Goal: Information Seeking & Learning: Learn about a topic

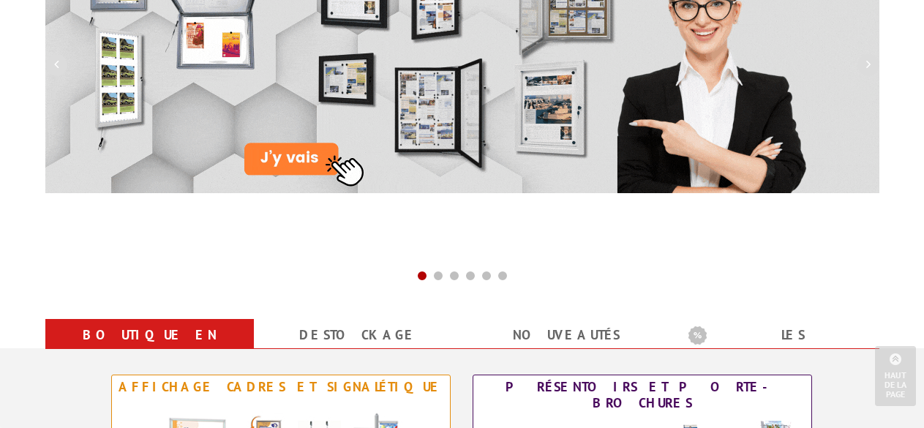
scroll to position [439, 0]
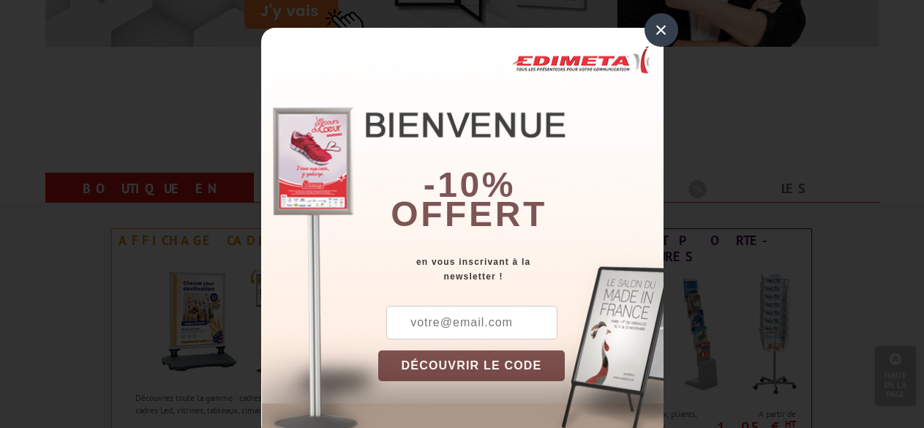
click at [662, 37] on div "×" at bounding box center [662, 30] width 34 height 34
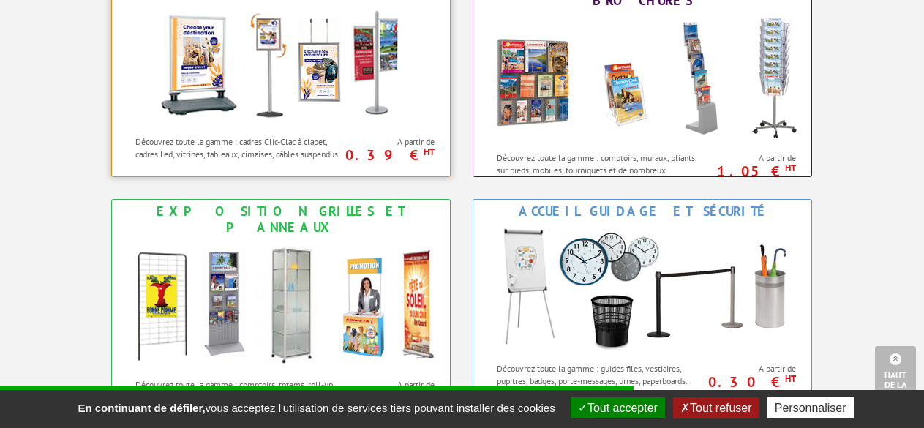
scroll to position [732, 0]
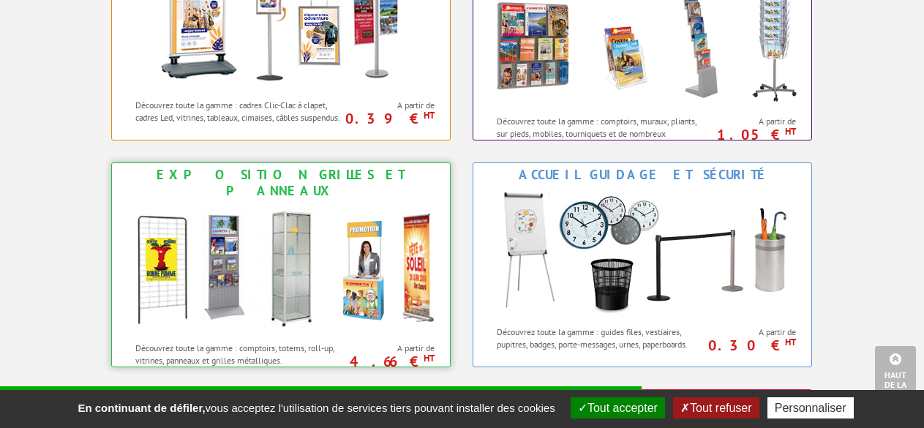
click at [247, 277] on img at bounding box center [281, 269] width 322 height 132
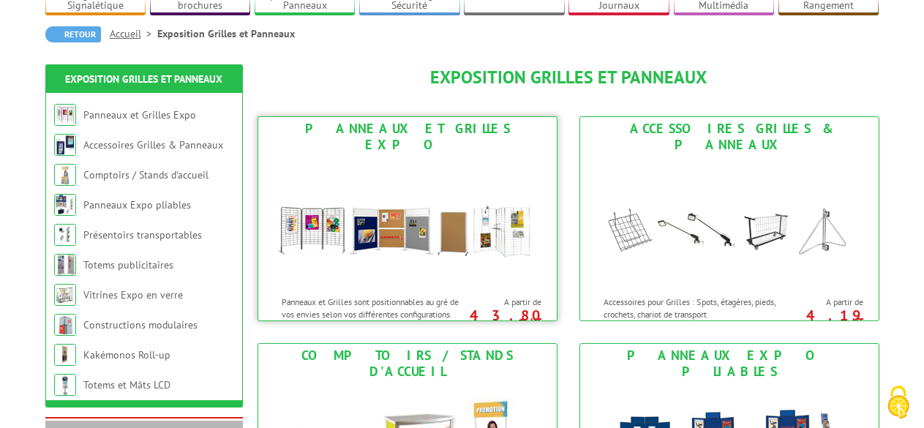
scroll to position [146, 0]
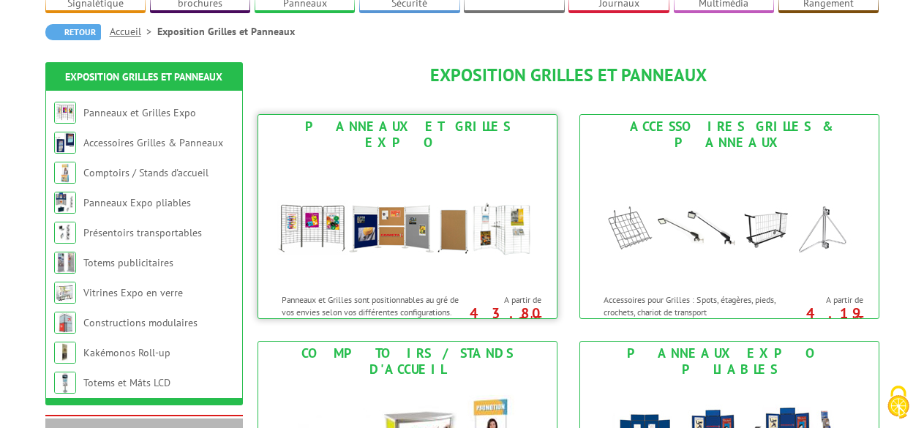
click at [326, 228] on img at bounding box center [407, 220] width 271 height 132
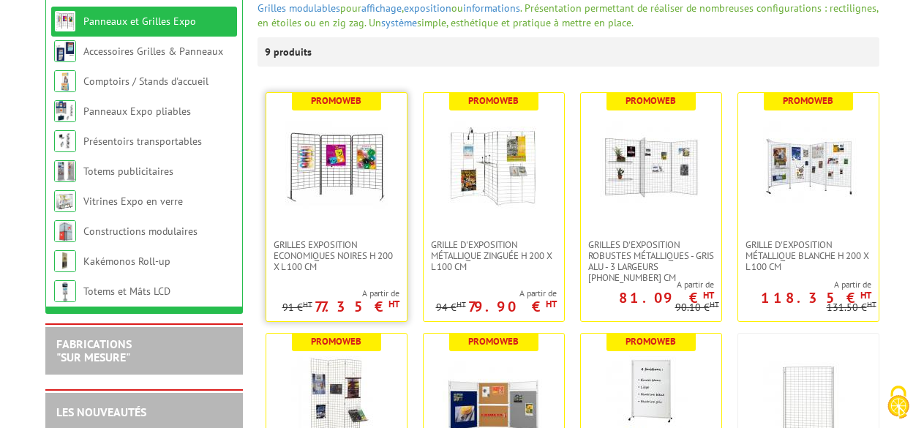
scroll to position [220, 0]
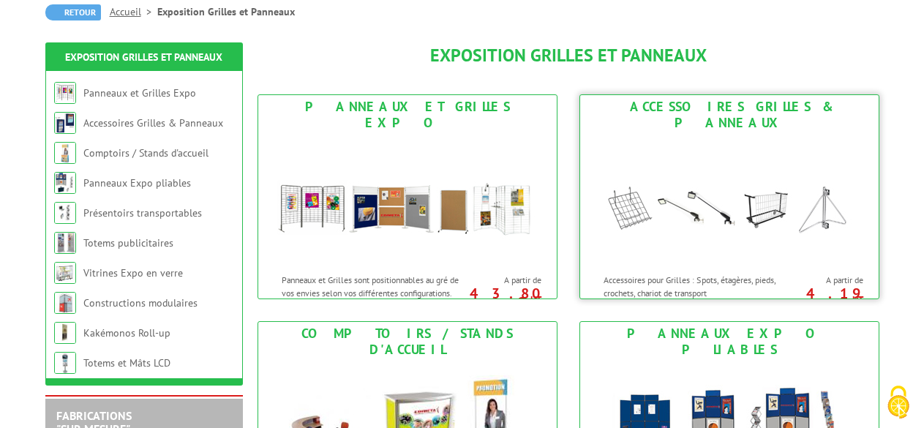
click at [716, 211] on img at bounding box center [729, 201] width 271 height 132
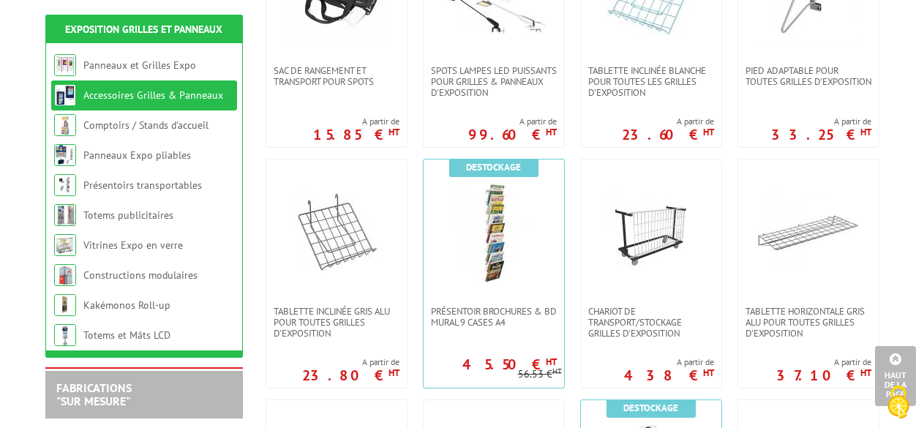
scroll to position [659, 0]
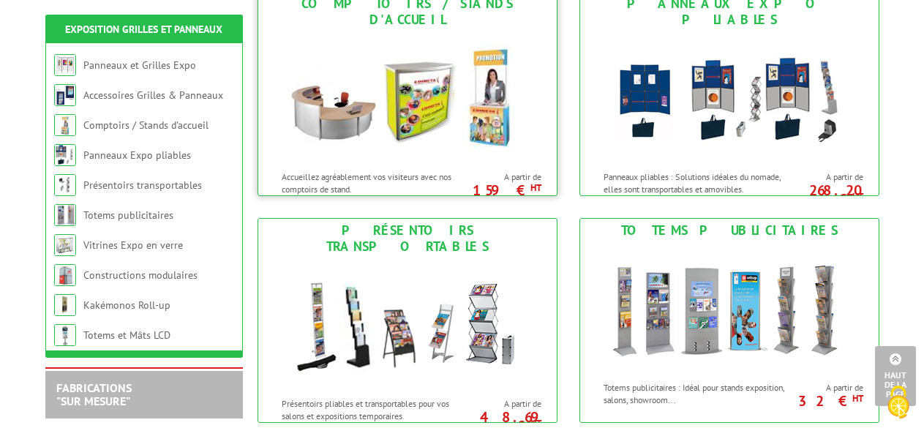
scroll to position [512, 0]
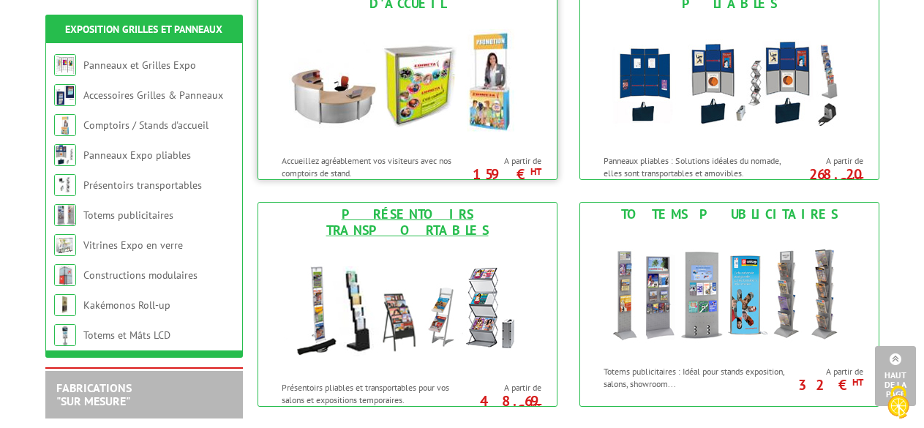
click at [480, 259] on img at bounding box center [407, 308] width 271 height 132
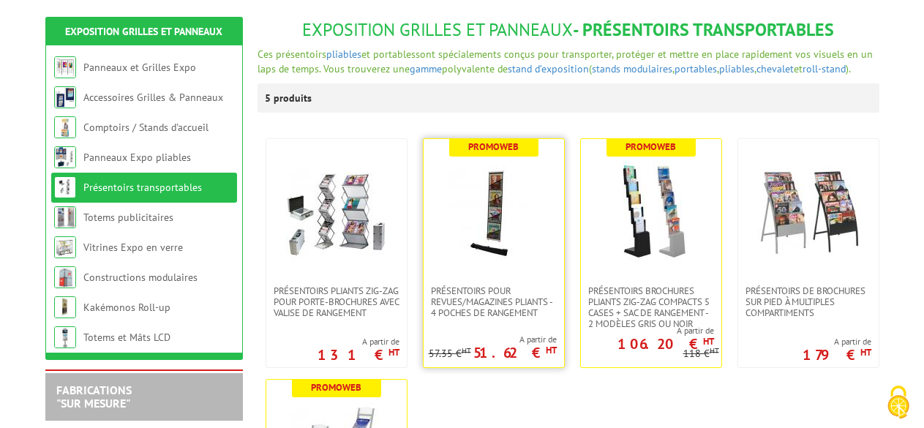
scroll to position [146, 0]
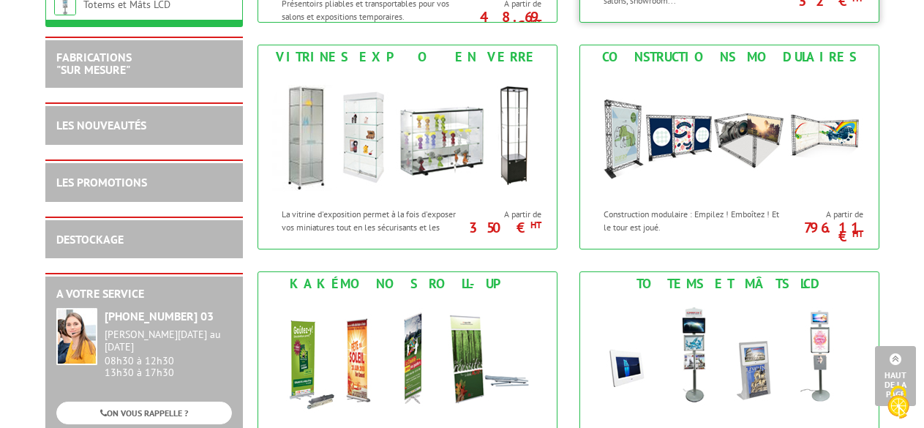
scroll to position [857, 0]
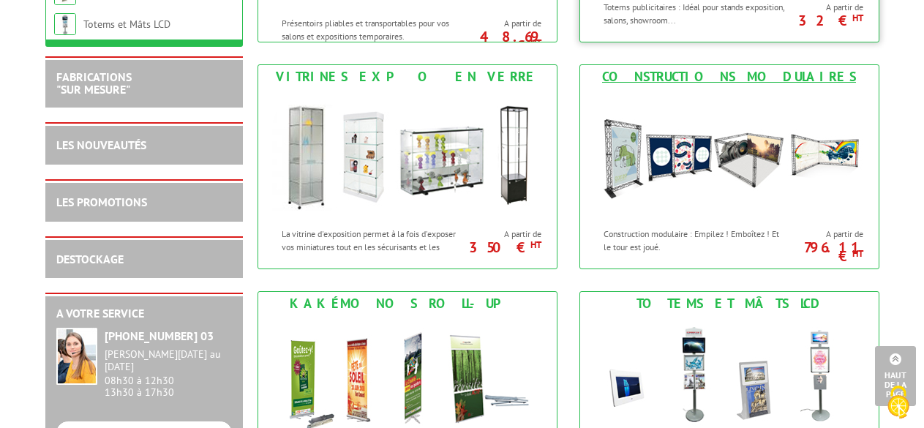
click at [631, 183] on img at bounding box center [729, 155] width 271 height 132
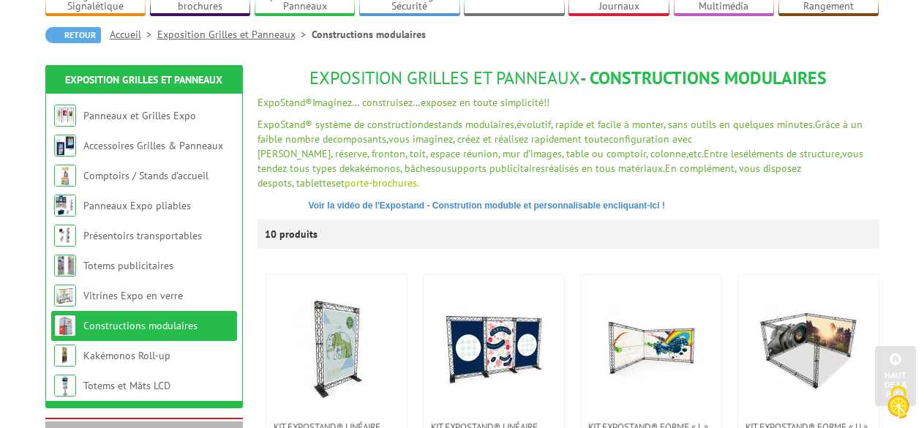
scroll to position [73, 0]
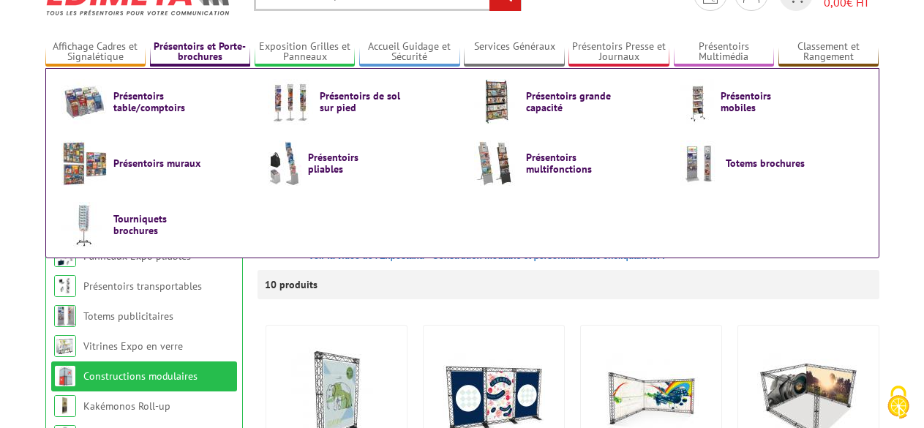
click at [224, 53] on link "Présentoirs et Porte-brochures" at bounding box center [200, 52] width 101 height 24
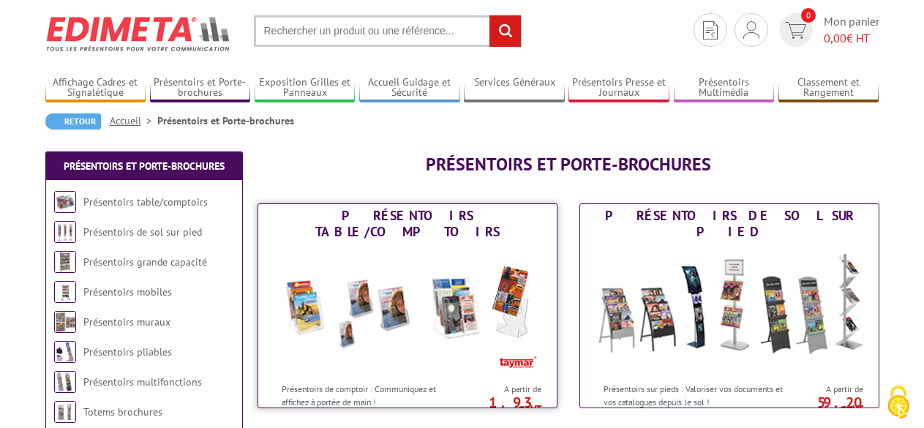
scroll to position [73, 0]
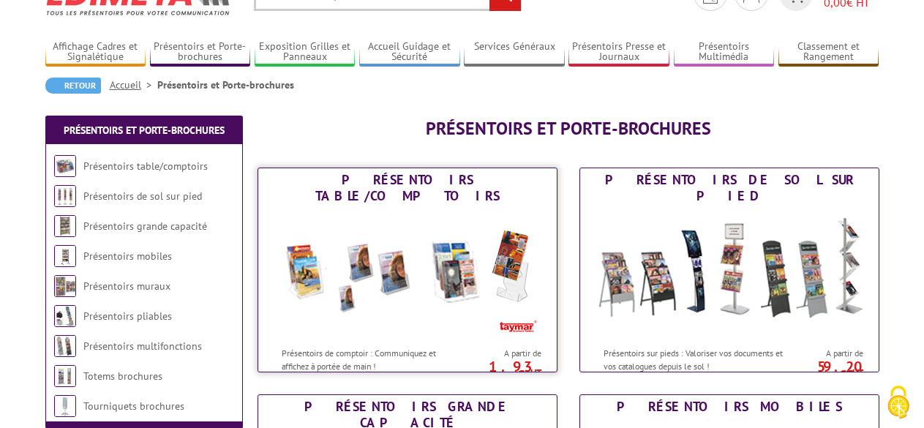
click at [443, 288] on img at bounding box center [407, 274] width 271 height 132
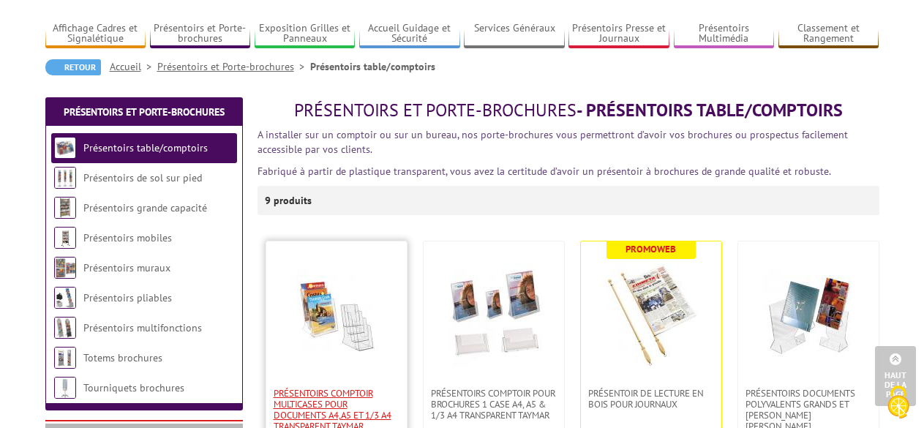
scroll to position [73, 0]
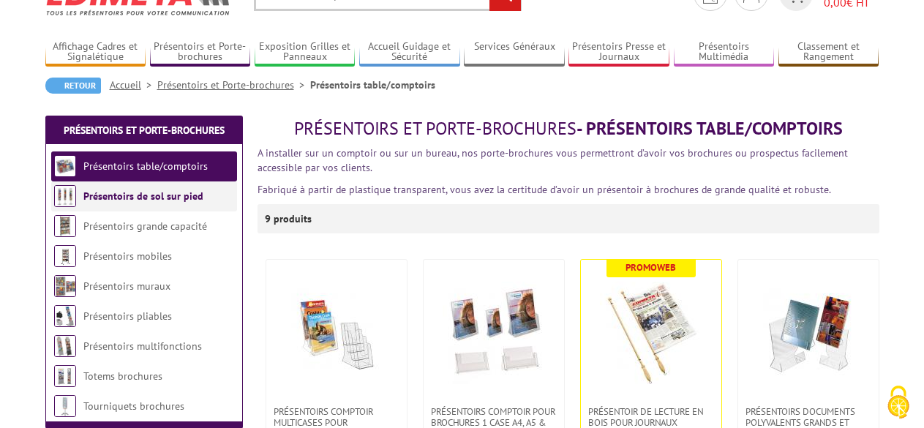
click at [154, 201] on link "Présentoirs de sol sur pied" at bounding box center [143, 196] width 120 height 13
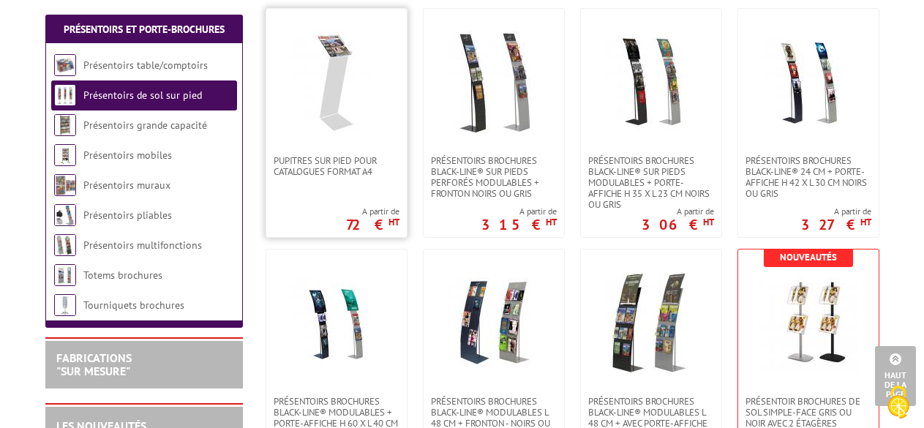
scroll to position [1537, 0]
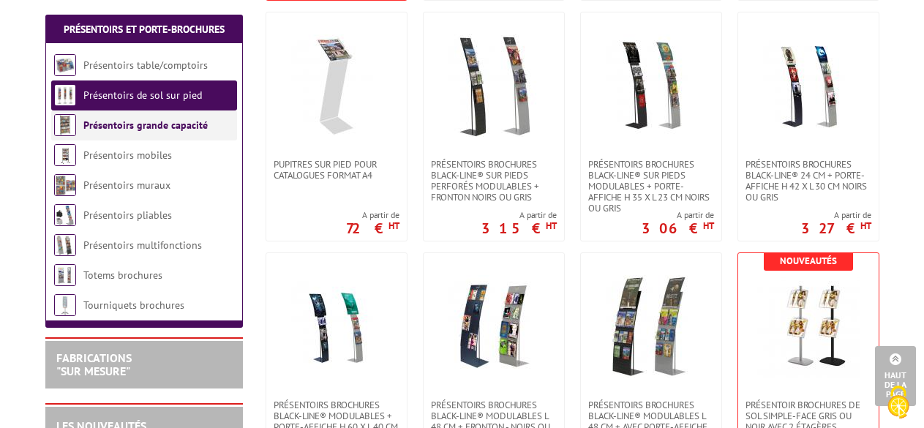
click at [204, 131] on li "Présentoirs grande capacité" at bounding box center [144, 125] width 186 height 30
click at [177, 121] on link "Présentoirs grande capacité" at bounding box center [145, 125] width 124 height 13
